Goal: Find specific page/section: Find specific page/section

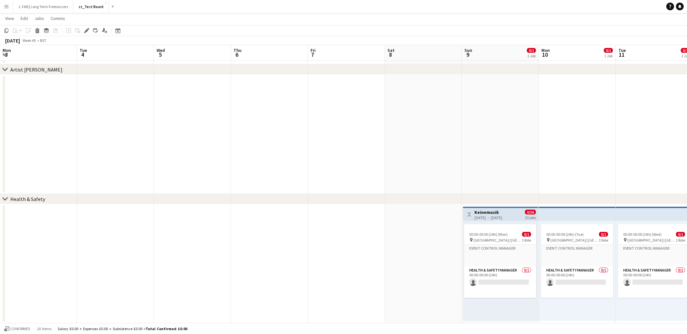
scroll to position [0, 146]
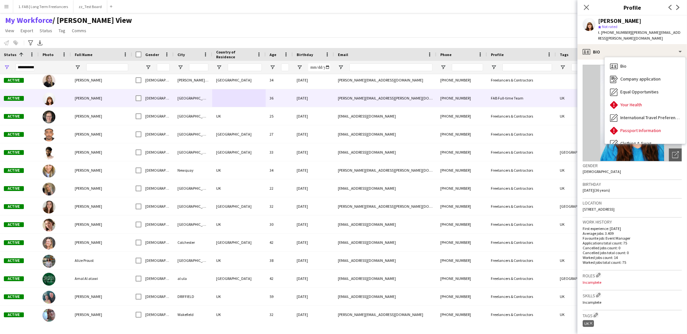
click at [8, 6] on app-icon "Menu" at bounding box center [6, 6] width 5 height 5
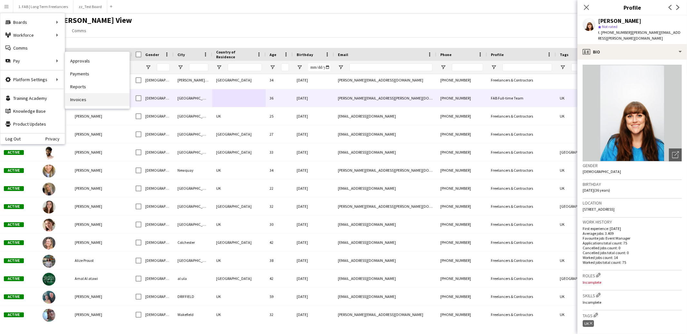
click at [78, 100] on link "Invoices" at bounding box center [97, 99] width 64 height 13
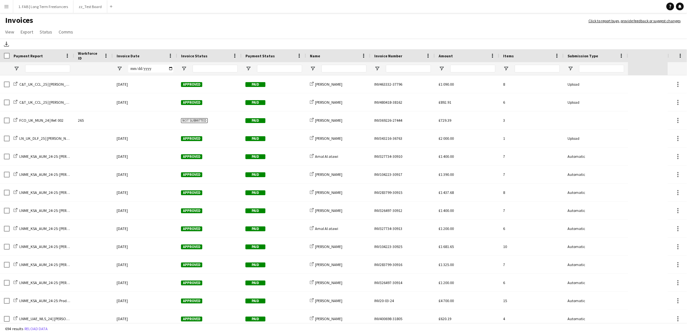
click at [148, 55] on div "Invoice Date" at bounding box center [141, 56] width 49 height 10
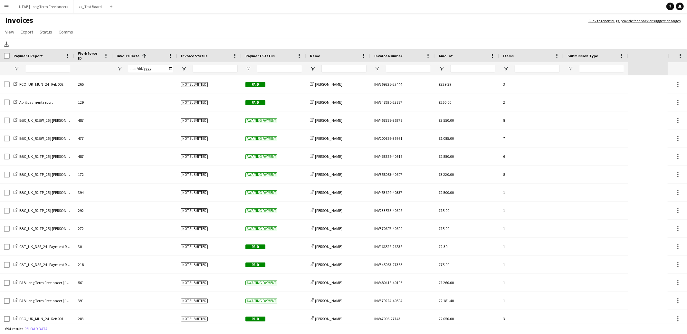
click at [144, 56] on span at bounding box center [144, 56] width 6 height 6
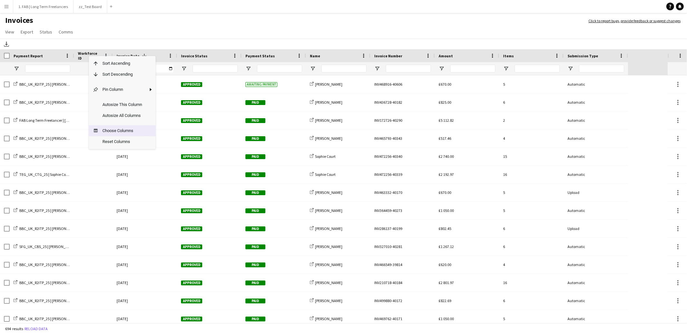
click at [113, 132] on span "Choose Columns" at bounding box center [122, 130] width 47 height 11
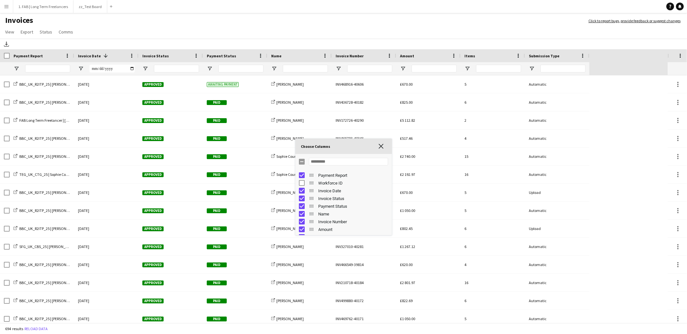
click at [145, 32] on app-page-menu "View Customise view Customise filters Reset Filters Reset View Reset All Export…" at bounding box center [343, 32] width 687 height 12
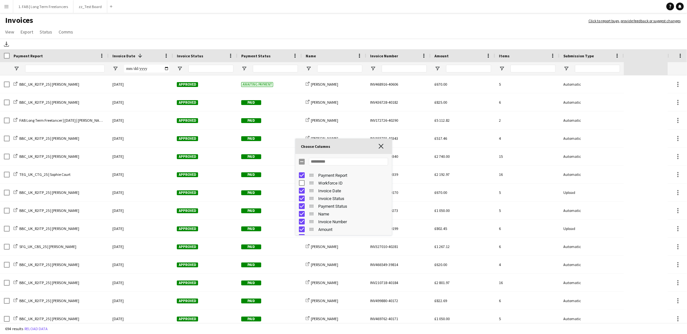
drag, startPoint x: 73, startPoint y: 57, endPoint x: 112, endPoint y: 58, distance: 39.0
click at [109, 58] on div at bounding box center [108, 55] width 3 height 13
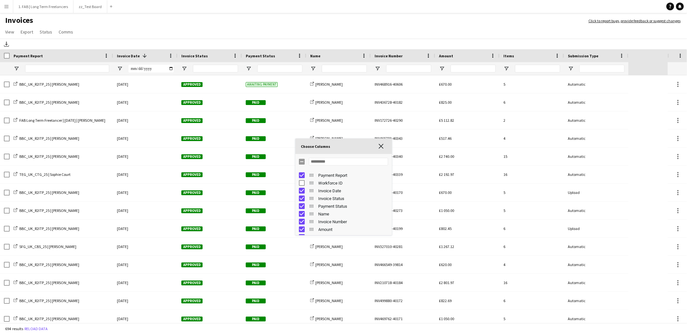
click at [224, 24] on h1 "Invoices" at bounding box center [291, 20] width 582 height 11
click at [379, 144] on span "Choose Columns" at bounding box center [381, 146] width 6 height 6
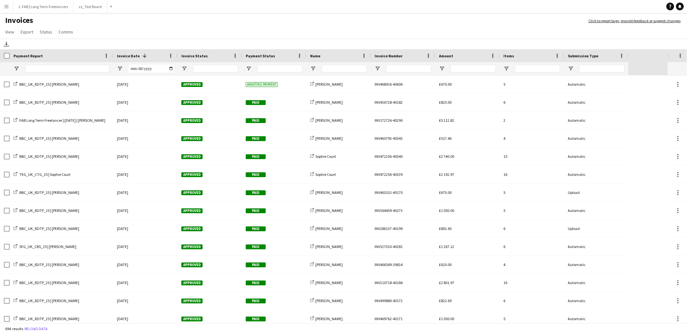
click at [335, 16] on h1 "Invoices" at bounding box center [291, 20] width 582 height 11
